Goal: Information Seeking & Learning: Learn about a topic

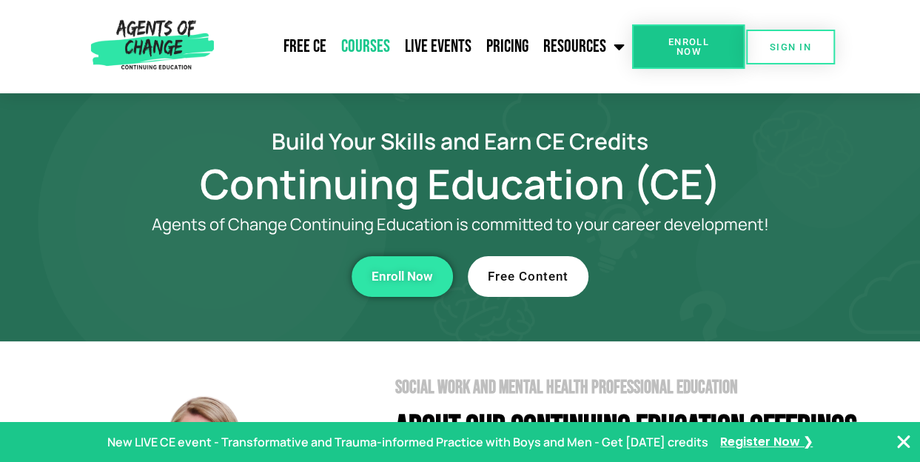
click at [386, 44] on link "Courses" at bounding box center [366, 46] width 64 height 37
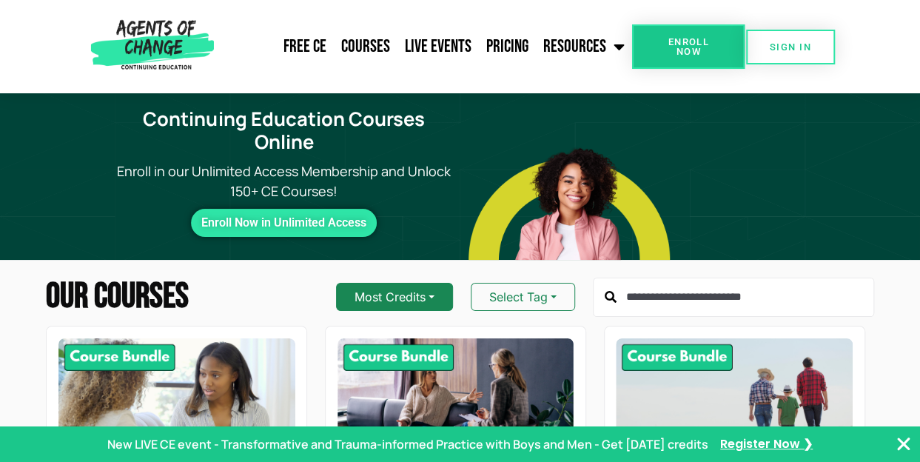
click at [429, 296] on button "Most Credits" at bounding box center [394, 297] width 117 height 28
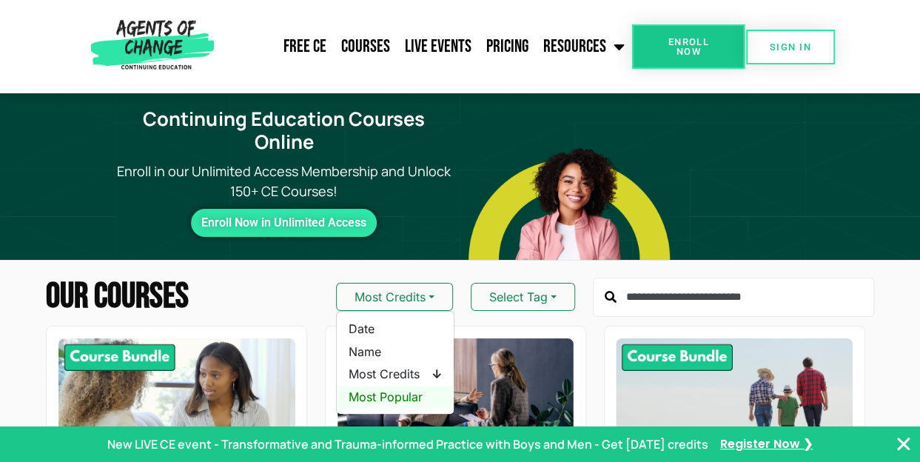
click at [398, 403] on span "Most Popular" at bounding box center [394, 396] width 93 height 16
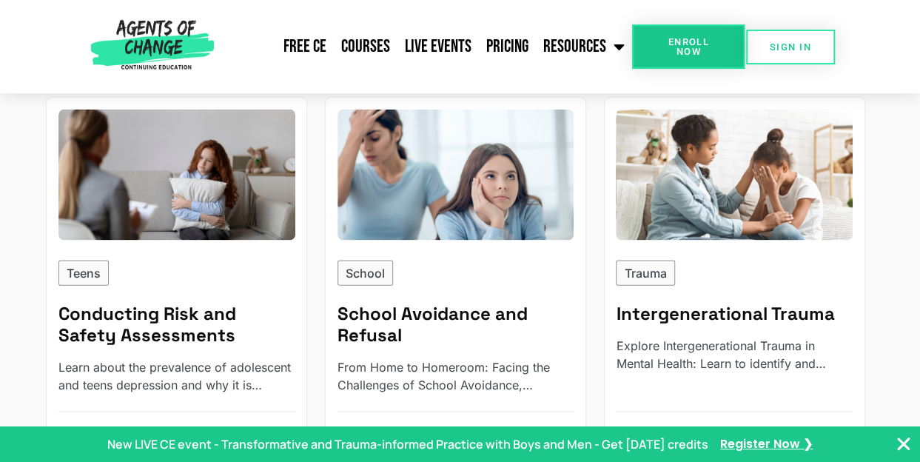
scroll to position [1451, 0]
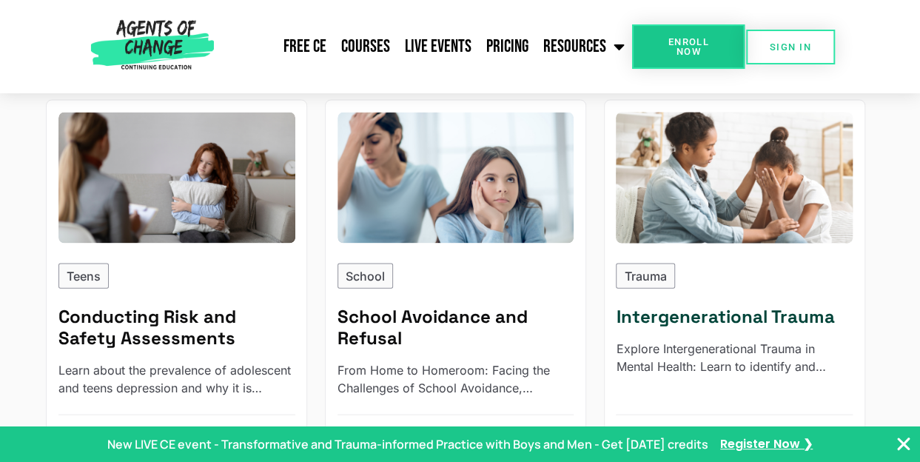
click at [690, 218] on img at bounding box center [734, 178] width 260 height 144
